Goal: Communication & Community: Connect with others

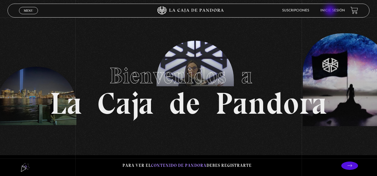
click at [330, 11] on link "Inicie sesión" at bounding box center [332, 10] width 25 height 3
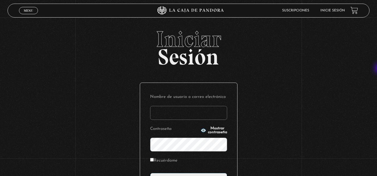
type input "[EMAIL_ADDRESS][DOMAIN_NAME]"
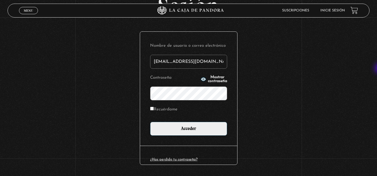
scroll to position [52, 0]
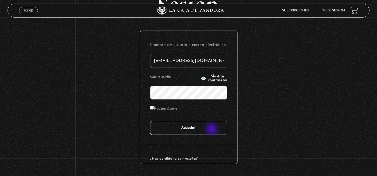
click at [212, 130] on input "Acceder" at bounding box center [188, 128] width 77 height 14
click at [210, 128] on input "Acceder" at bounding box center [188, 128] width 77 height 14
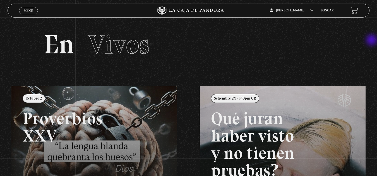
click at [372, 41] on section "En Vivos" at bounding box center [188, 52] width 377 height 68
click at [28, 7] on link "Menu Cerrar" at bounding box center [28, 10] width 19 height 7
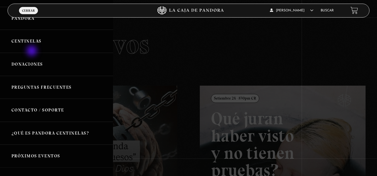
scroll to position [132, 0]
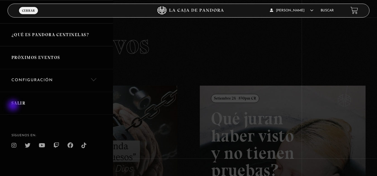
click at [14, 106] on link "Salir" at bounding box center [56, 103] width 113 height 23
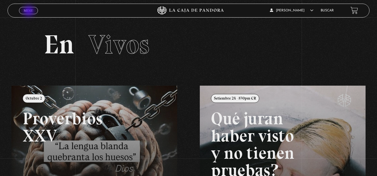
click at [29, 12] on span "Menu" at bounding box center [28, 10] width 9 height 3
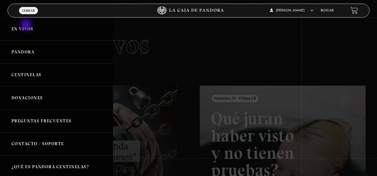
click at [27, 25] on link "En vivos" at bounding box center [56, 29] width 113 height 23
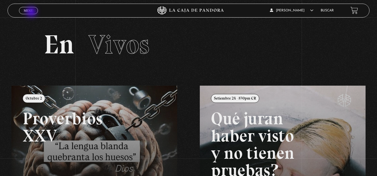
click at [32, 13] on link "Menu Cerrar" at bounding box center [28, 10] width 19 height 7
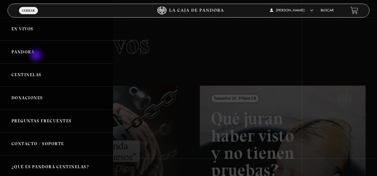
click at [37, 56] on link "Pandora" at bounding box center [56, 52] width 113 height 23
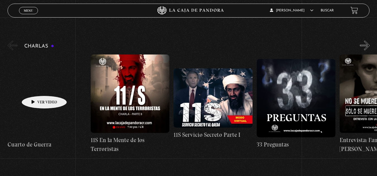
scroll to position [84, 0]
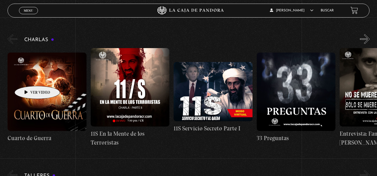
click at [28, 78] on figure at bounding box center [47, 92] width 79 height 79
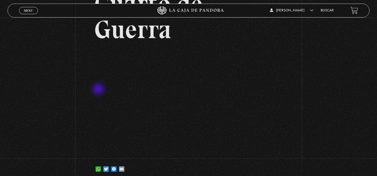
scroll to position [56, 0]
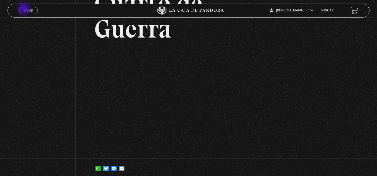
click at [25, 9] on span "Menu" at bounding box center [28, 10] width 9 height 3
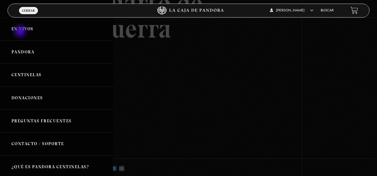
click at [21, 32] on link "En vivos" at bounding box center [56, 29] width 113 height 23
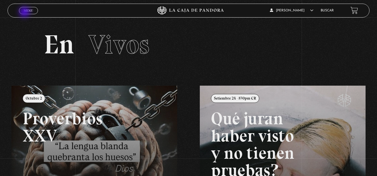
click at [25, 13] on link "Menu Cerrar" at bounding box center [28, 10] width 19 height 7
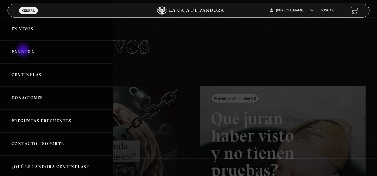
click at [24, 51] on link "Pandora" at bounding box center [56, 52] width 113 height 23
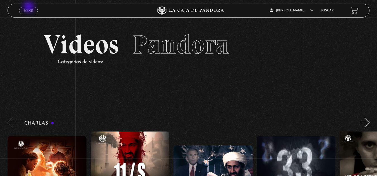
click at [29, 8] on link "Menu Cerrar" at bounding box center [28, 10] width 19 height 7
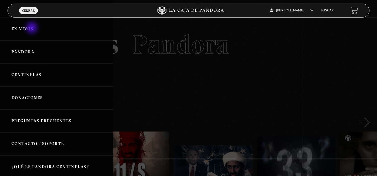
click at [32, 28] on link "En vivos" at bounding box center [56, 29] width 113 height 23
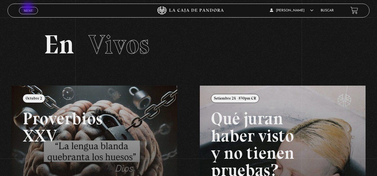
click at [28, 9] on span "Menu" at bounding box center [28, 10] width 9 height 3
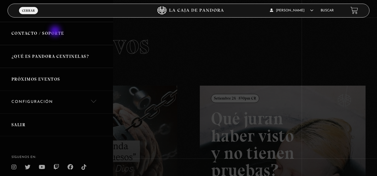
scroll to position [132, 0]
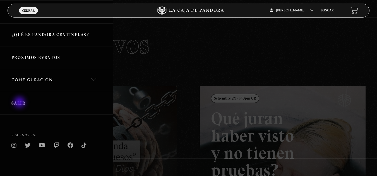
click at [20, 103] on link "Salir" at bounding box center [56, 103] width 113 height 23
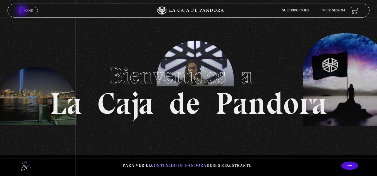
click at [23, 11] on link "Menu Cerrar" at bounding box center [28, 10] width 19 height 7
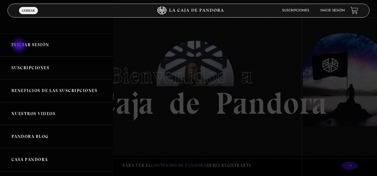
click at [20, 46] on link "Iniciar Sesión" at bounding box center [56, 44] width 113 height 23
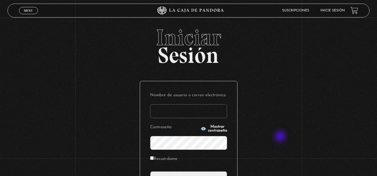
scroll to position [56, 0]
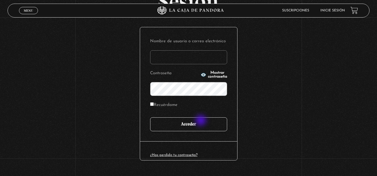
type input "lillianne.garcia villalobos"
click at [201, 121] on input "Acceder" at bounding box center [188, 125] width 77 height 14
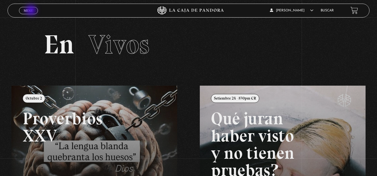
click at [31, 11] on span "Menu" at bounding box center [28, 10] width 9 height 3
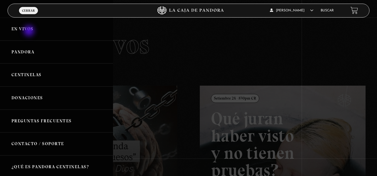
click at [30, 31] on link "En vivos" at bounding box center [56, 29] width 113 height 23
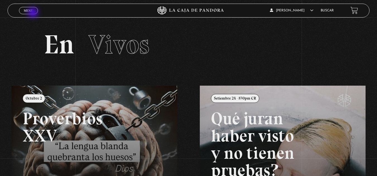
click at [33, 13] on span "Cerrar" at bounding box center [28, 15] width 13 height 4
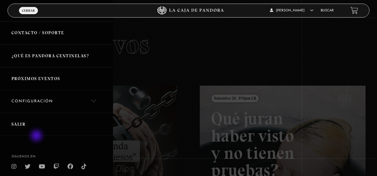
scroll to position [111, 0]
click at [29, 123] on link "Salir" at bounding box center [56, 124] width 113 height 23
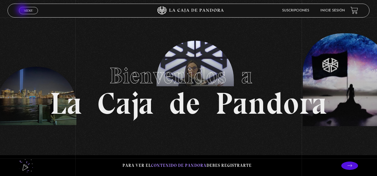
click at [23, 10] on link "Menu Cerrar" at bounding box center [28, 10] width 19 height 7
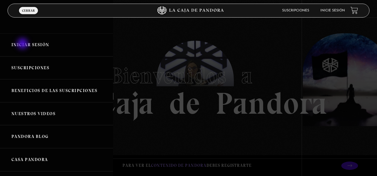
click at [23, 44] on link "Iniciar Sesión" at bounding box center [56, 44] width 113 height 23
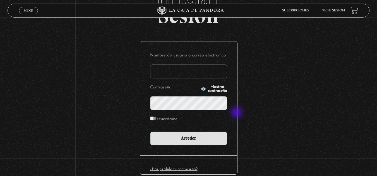
scroll to position [56, 0]
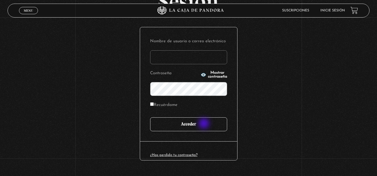
type input "lillianne.[PERSON_NAME]"
click at [204, 124] on input "Acceder" at bounding box center [188, 125] width 77 height 14
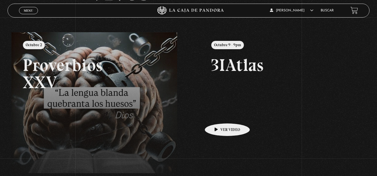
scroll to position [56, 0]
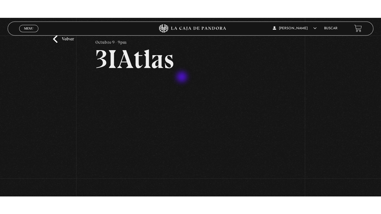
scroll to position [28, 0]
